Goal: Task Accomplishment & Management: Complete application form

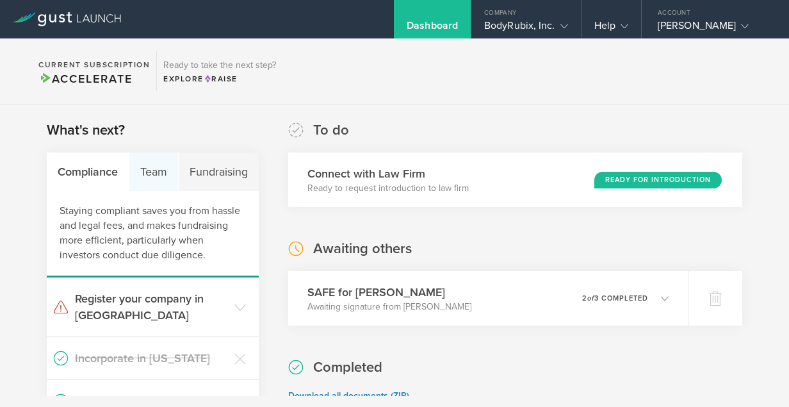
click at [153, 171] on div "Team" at bounding box center [153, 171] width 49 height 38
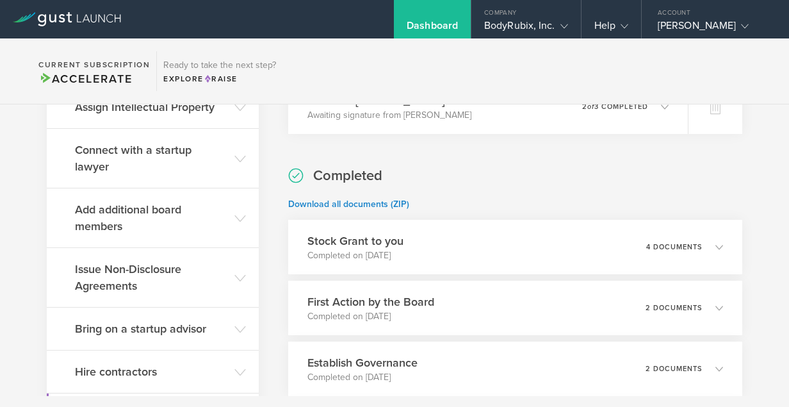
scroll to position [194, 0]
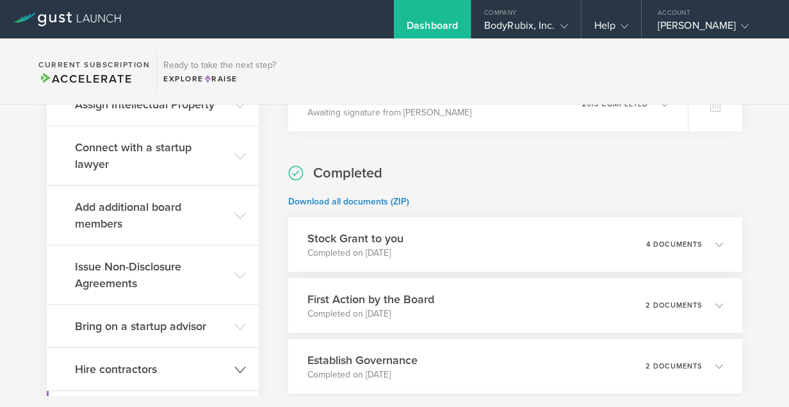
click at [242, 364] on icon at bounding box center [240, 370] width 12 height 12
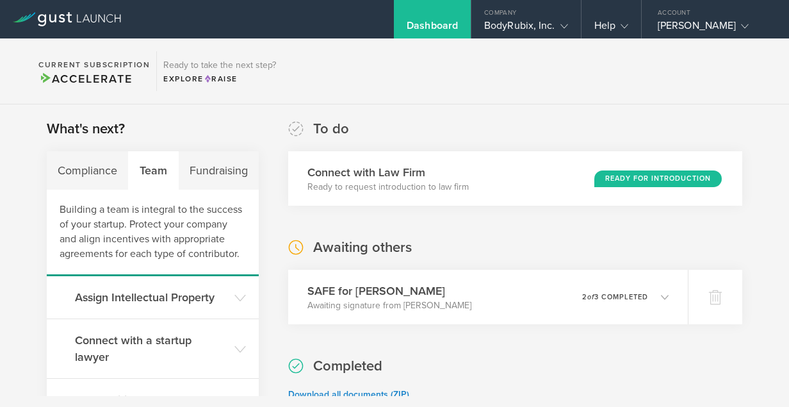
scroll to position [0, 0]
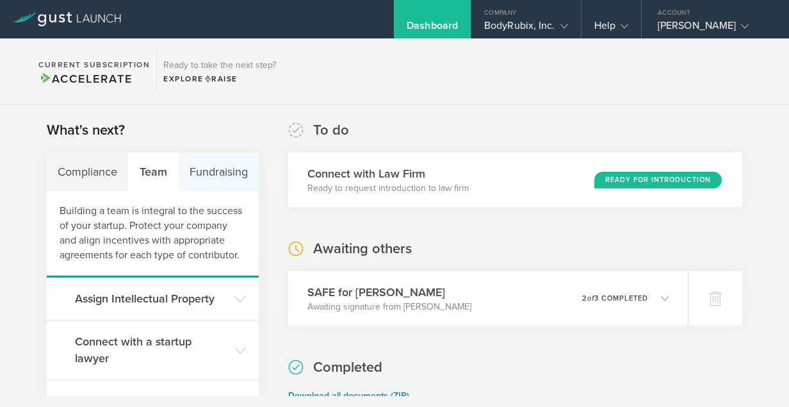
click at [225, 177] on div "Fundraising" at bounding box center [219, 171] width 80 height 38
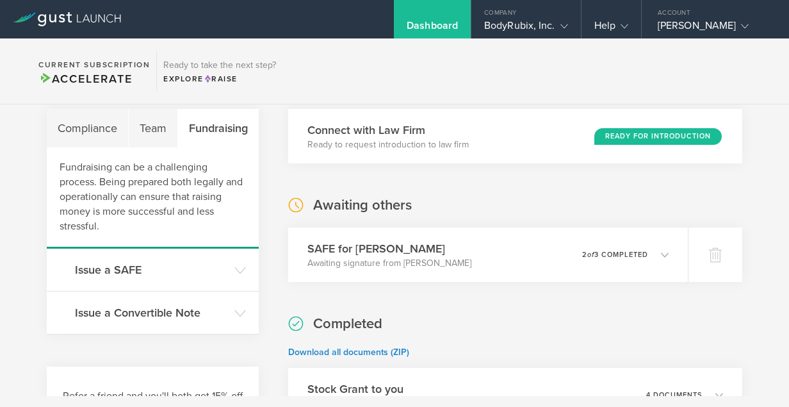
scroll to position [44, 0]
click at [215, 271] on h3 "Issue a SAFE" at bounding box center [151, 269] width 153 height 17
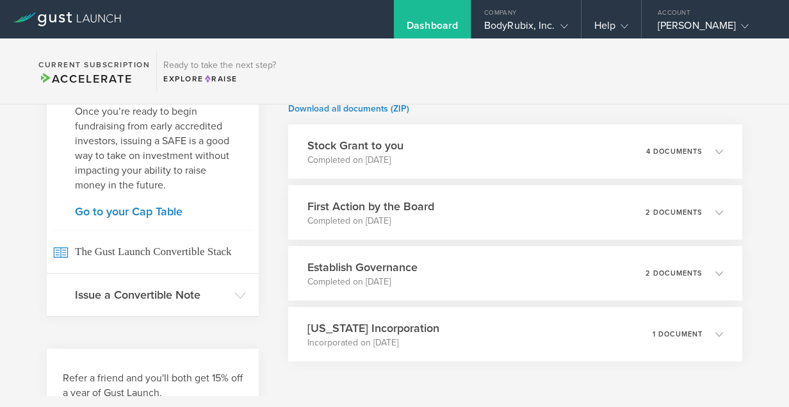
scroll to position [288, 0]
click at [147, 212] on link "Go to your Cap Table" at bounding box center [153, 210] width 156 height 12
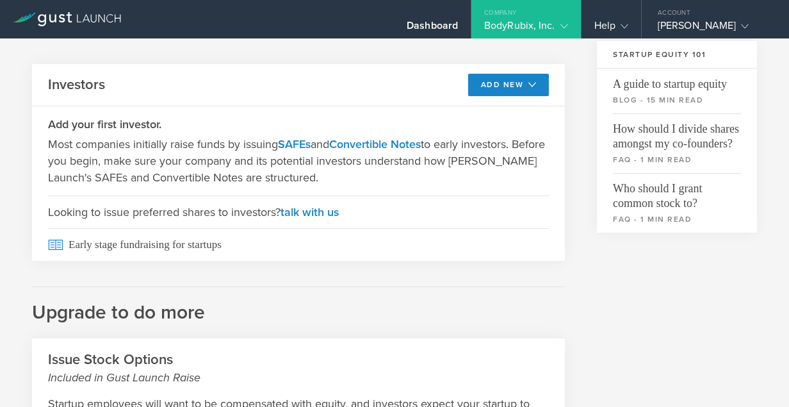
scroll to position [418, 0]
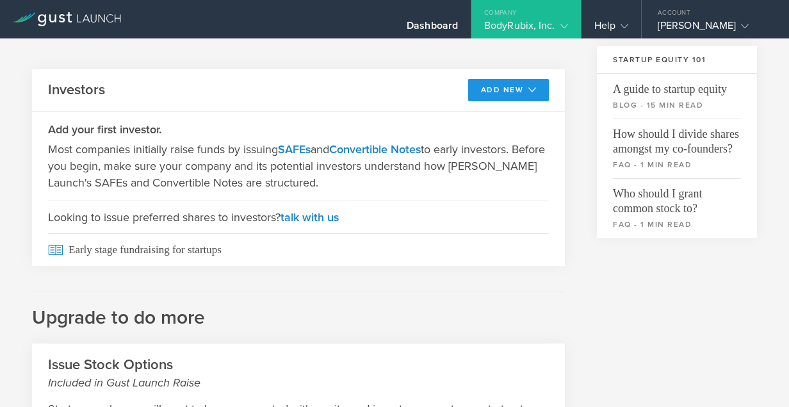
click at [496, 88] on button "Add New" at bounding box center [508, 90] width 81 height 22
click at [478, 111] on li "SAFE" at bounding box center [497, 118] width 92 height 25
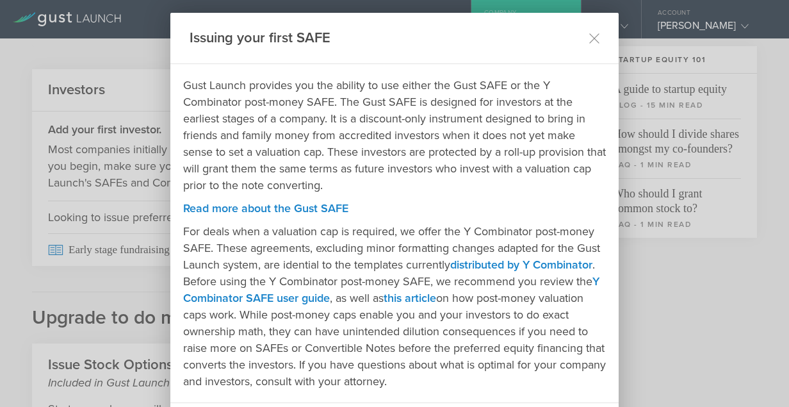
scroll to position [67, 0]
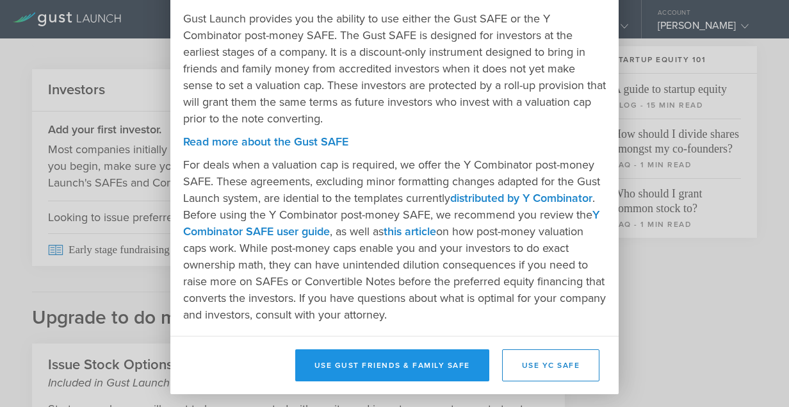
click at [419, 364] on button "Use Gust Friends & Family SAFE" at bounding box center [392, 365] width 194 height 32
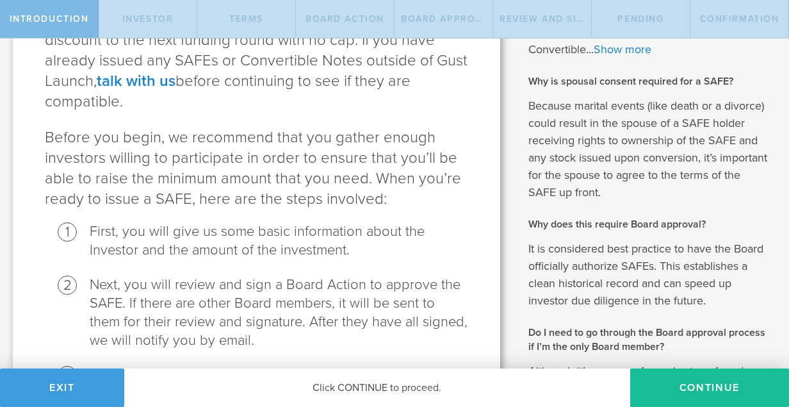
scroll to position [254, 0]
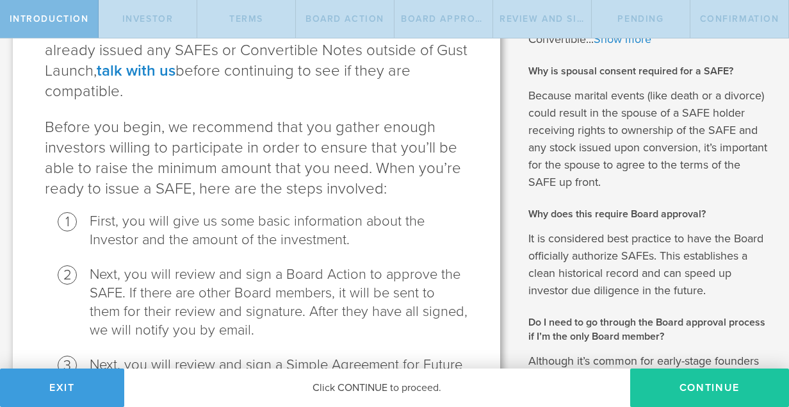
click at [685, 387] on button "Continue" at bounding box center [709, 387] width 159 height 38
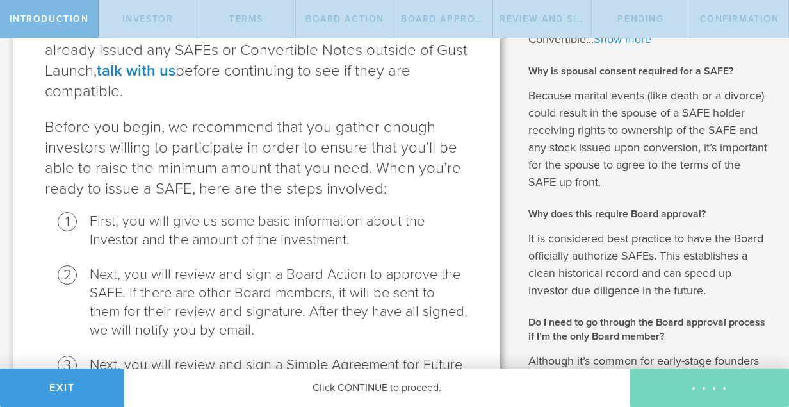
scroll to position [0, 0]
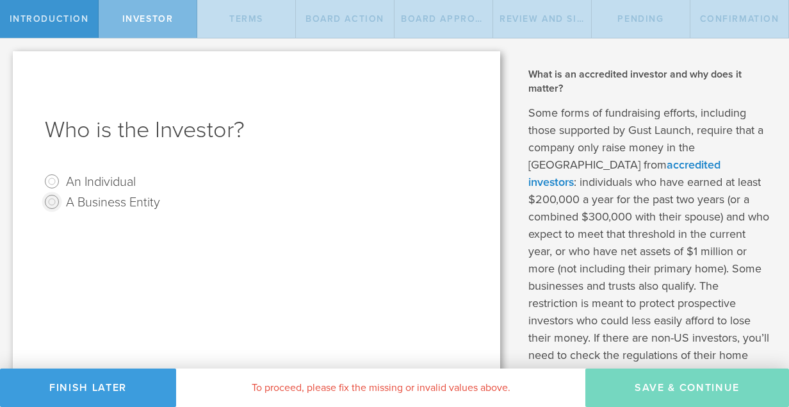
click at [53, 199] on input "A Business Entity" at bounding box center [52, 201] width 20 height 20
radio input "true"
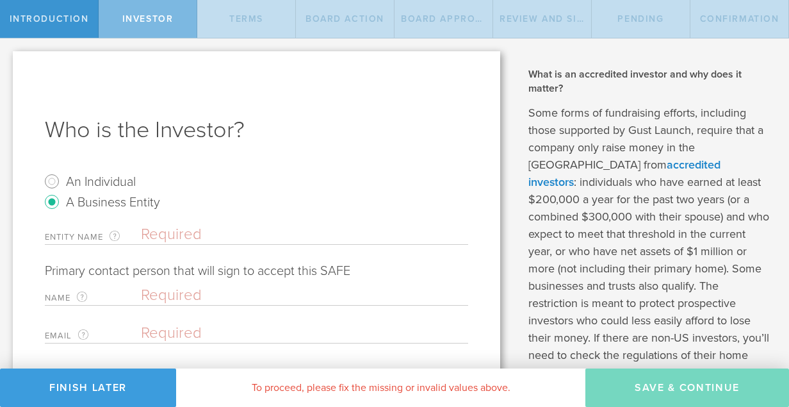
click at [197, 233] on input "text" at bounding box center [304, 234] width 327 height 19
type input "Finiam Investments LLC"
click at [168, 296] on input "text" at bounding box center [301, 295] width 321 height 19
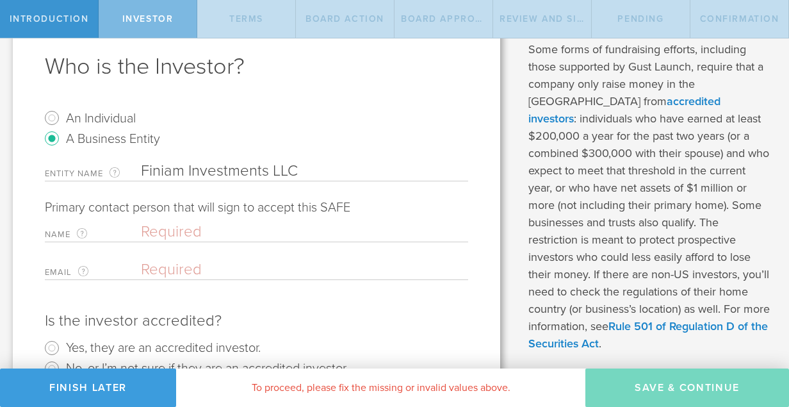
scroll to position [66, 0]
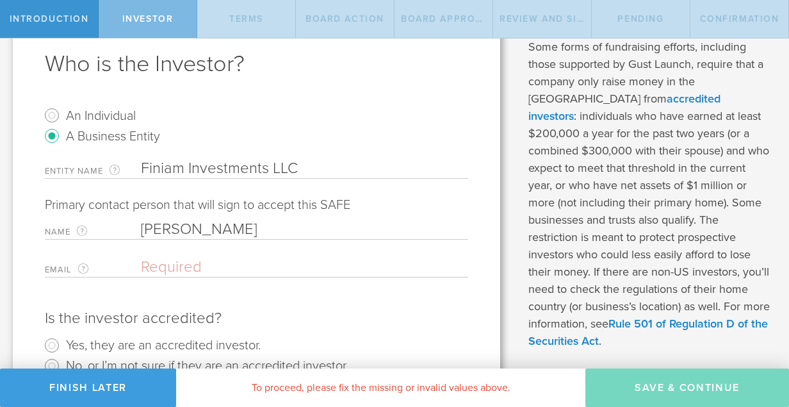
type input "Bernt Killingstad"
click at [188, 267] on input "email" at bounding box center [301, 266] width 321 height 19
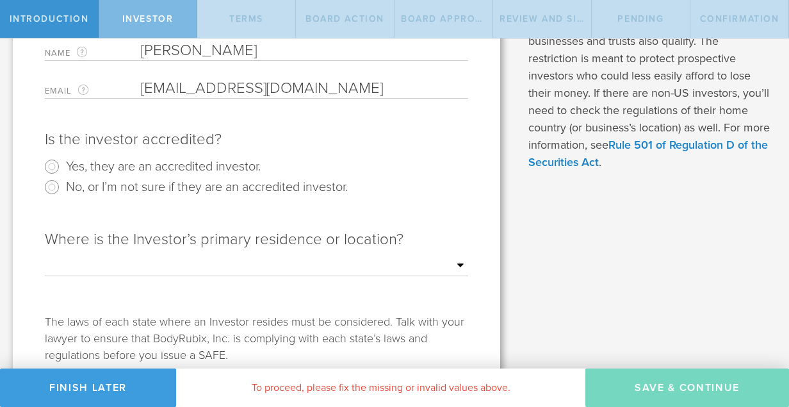
scroll to position [246, 0]
type input "berntkillingstad@yahoo.com"
click at [53, 161] on input "Yes, they are an accredited investor." at bounding box center [52, 165] width 20 height 20
radio input "true"
click at [459, 263] on select "Outside of the US Alabama Alaska Arizona Arkansas California Colorado Connectic…" at bounding box center [256, 264] width 423 height 19
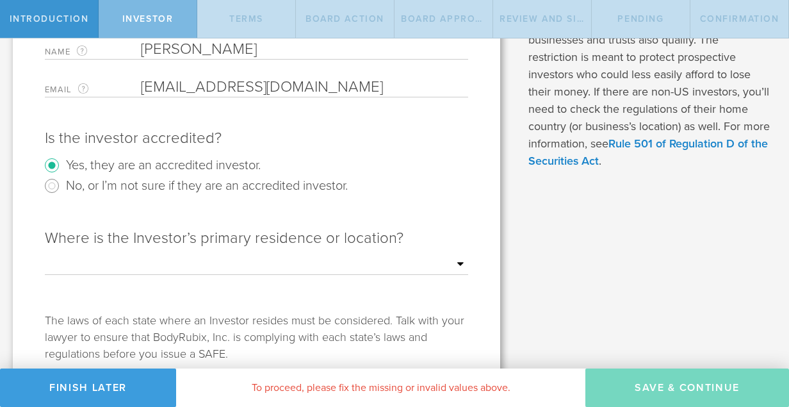
select select "string:CA"
click at [45, 255] on select "Outside of the US Alabama Alaska Arizona Arkansas California Colorado Connectic…" at bounding box center [256, 264] width 423 height 19
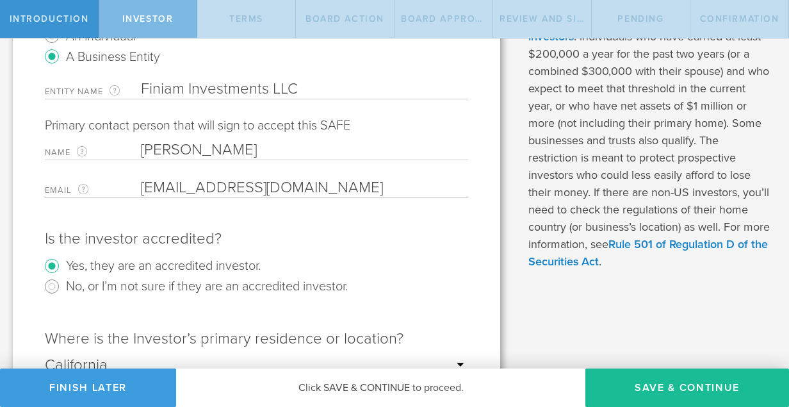
scroll to position [145, 0]
